Goal: Information Seeking & Learning: Learn about a topic

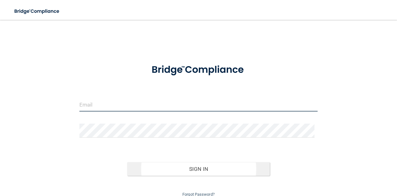
type input "[EMAIL_ADDRESS][DOMAIN_NAME]"
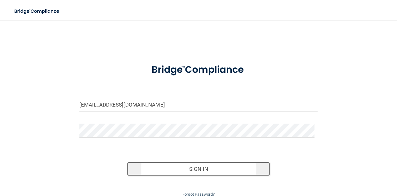
click at [184, 164] on button "Sign In" at bounding box center [198, 169] width 143 height 14
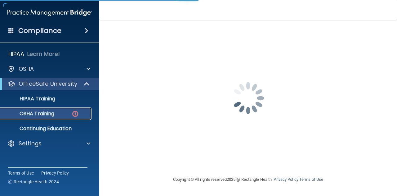
click at [47, 113] on p "OSHA Training" at bounding box center [29, 114] width 50 height 6
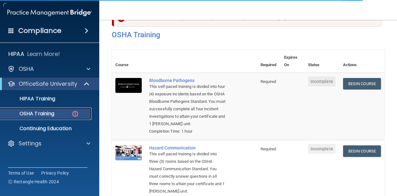
scroll to position [31, 0]
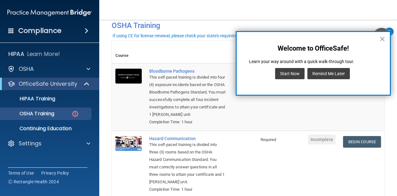
click at [337, 68] on button "Remind Me Later" at bounding box center [329, 73] width 43 height 11
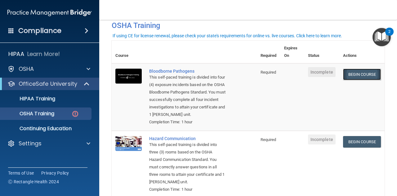
click at [355, 72] on link "Begin Course" at bounding box center [362, 74] width 38 height 11
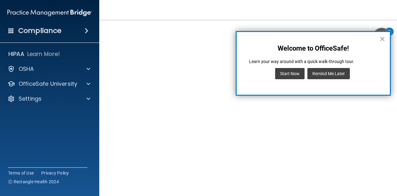
scroll to position [16, 0]
click at [380, 42] on div "× Welcome to OfficeSafe! Learn your way around with a quick walk-through tour. …" at bounding box center [313, 63] width 155 height 65
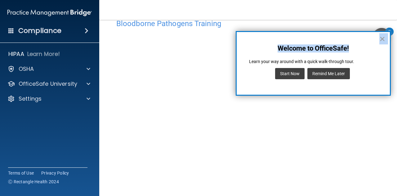
click at [383, 40] on button "×" at bounding box center [383, 39] width 6 height 10
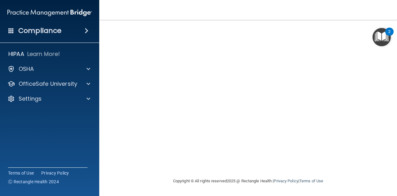
scroll to position [0, 0]
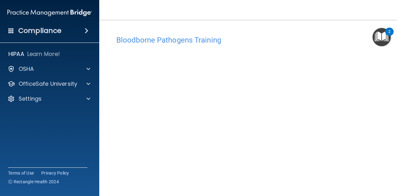
click at [193, 43] on h4 "Bloodborne Pathogens Training" at bounding box center [248, 40] width 264 height 8
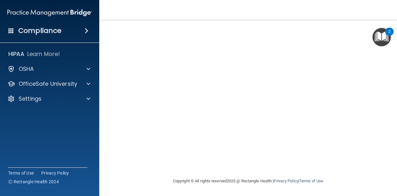
scroll to position [16, 0]
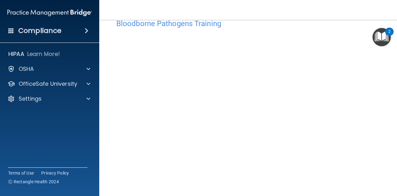
click at [162, 20] on h4 "Bloodborne Pathogens Training" at bounding box center [248, 24] width 264 height 8
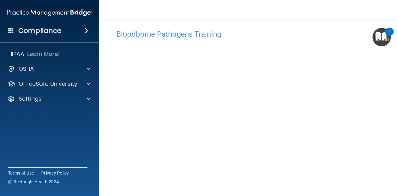
scroll to position [0, 0]
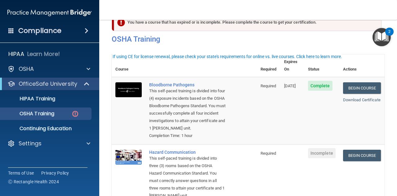
scroll to position [6, 0]
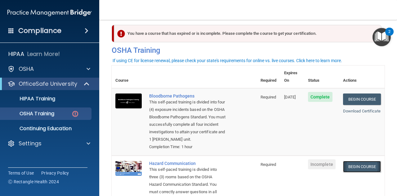
click at [355, 164] on link "Begin Course" at bounding box center [362, 166] width 38 height 11
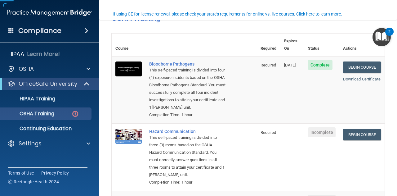
scroll to position [93, 0]
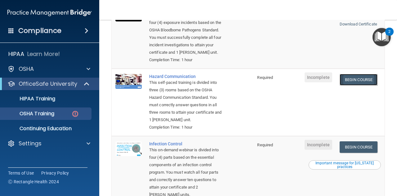
click at [349, 82] on link "Begin Course" at bounding box center [359, 79] width 38 height 11
click at [349, 78] on link "Begin Course" at bounding box center [359, 79] width 38 height 11
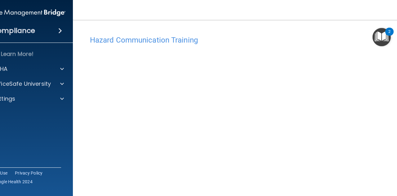
click at [378, 33] on img "Open Resource Center, 2 new notifications" at bounding box center [382, 37] width 18 height 18
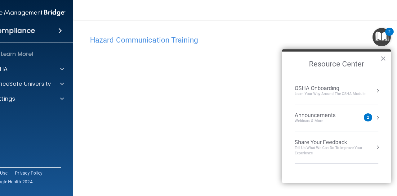
click at [376, 116] on button "Resource Center" at bounding box center [378, 118] width 6 height 6
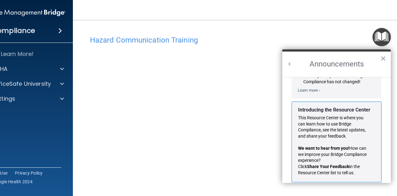
scroll to position [109, 0]
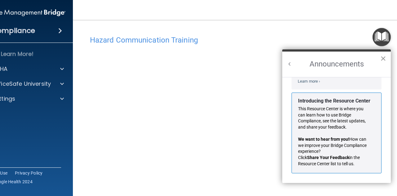
click at [383, 58] on button "×" at bounding box center [384, 58] width 6 height 10
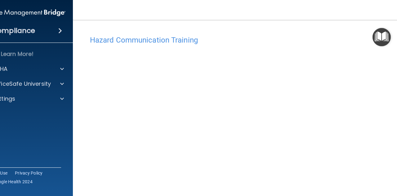
click at [132, 41] on h4 "Hazard Communication Training" at bounding box center [248, 40] width 317 height 8
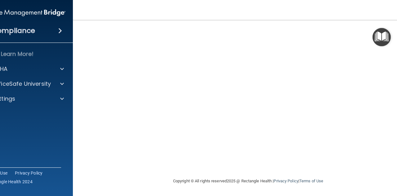
scroll to position [38, 0]
